Goal: Task Accomplishment & Management: Manage account settings

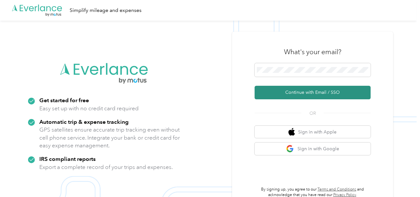
drag, startPoint x: 283, startPoint y: 91, endPoint x: 181, endPoint y: 65, distance: 105.4
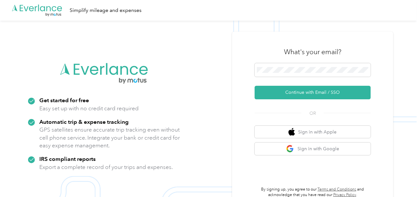
click at [281, 91] on button "Continue with Email / SSO" at bounding box center [313, 93] width 116 height 14
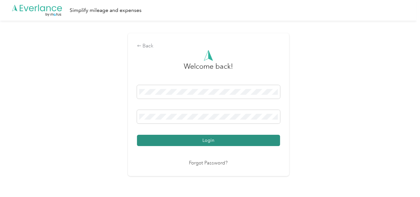
drag, startPoint x: 239, startPoint y: 137, endPoint x: 243, endPoint y: 138, distance: 3.8
click at [239, 137] on button "Login" at bounding box center [208, 140] width 143 height 11
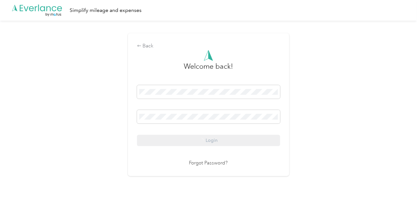
click at [316, 128] on div "Back Welcome back! Login Forgot Password?" at bounding box center [208, 107] width 417 height 173
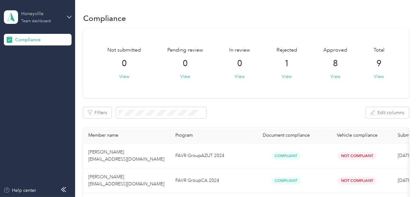
drag, startPoint x: 35, startPoint y: 18, endPoint x: 39, endPoint y: 21, distance: 4.2
click at [39, 21] on div "Honeyville Team dashboard" at bounding box center [41, 16] width 40 height 13
click at [24, 67] on div "Log out" at bounding box center [21, 67] width 25 height 7
